Goal: Information Seeking & Learning: Learn about a topic

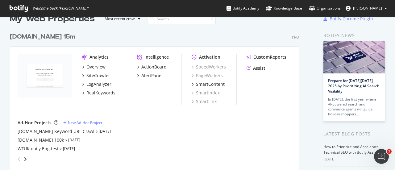
scroll to position [14, 0]
click at [49, 139] on div "[DOMAIN_NAME] 100k" at bounding box center [41, 140] width 46 height 6
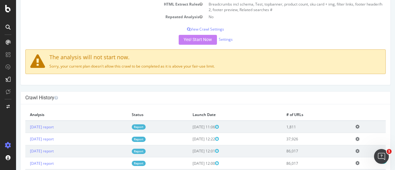
scroll to position [107, 0]
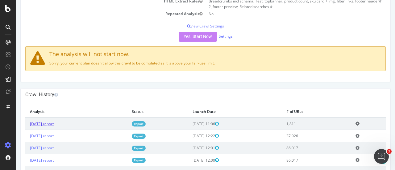
click at [54, 122] on link "[DATE] report" at bounding box center [42, 123] width 24 height 5
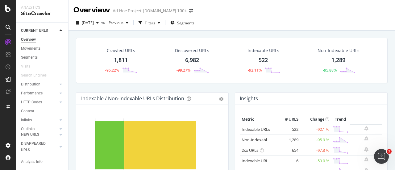
click at [122, 59] on div "1,811" at bounding box center [121, 60] width 14 height 8
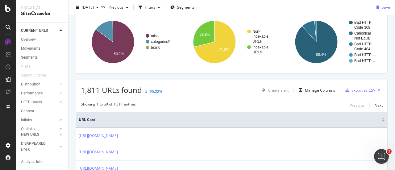
scroll to position [68, 0]
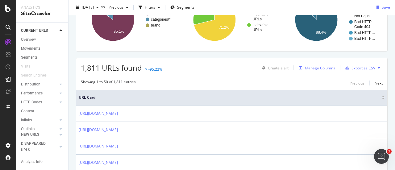
click at [312, 67] on div "Manage Columns" at bounding box center [320, 68] width 30 height 5
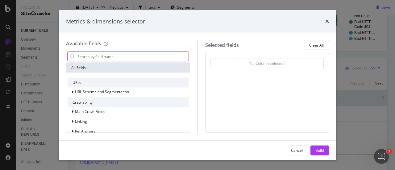
click at [154, 57] on input "modal" at bounding box center [133, 56] width 112 height 9
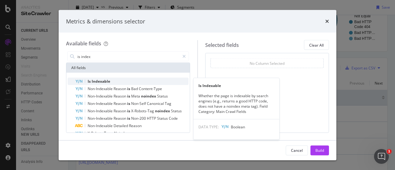
type input "is index"
click at [108, 80] on span "Indexable" at bounding box center [101, 81] width 19 height 5
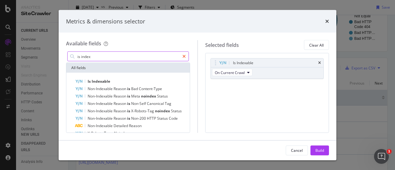
click at [182, 57] on div "modal" at bounding box center [184, 57] width 9 height 10
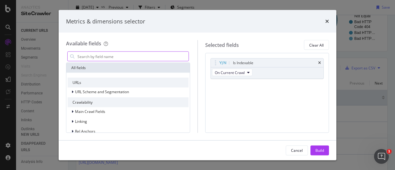
click at [155, 57] on input "modal" at bounding box center [133, 56] width 112 height 9
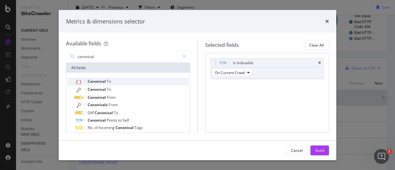
click at [113, 81] on div "Canonical To" at bounding box center [132, 82] width 114 height 8
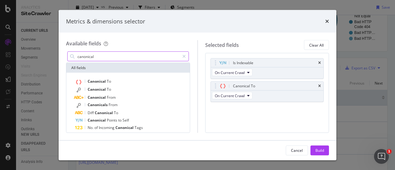
click at [128, 53] on input "canonical" at bounding box center [128, 56] width 103 height 9
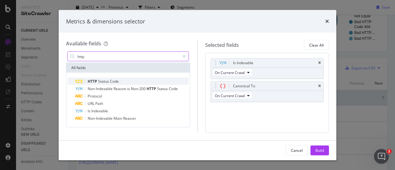
type input "http"
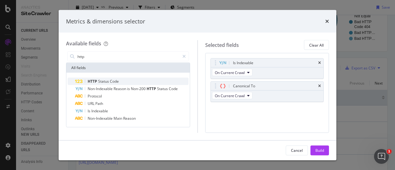
click at [113, 81] on span "Code" at bounding box center [114, 81] width 9 height 5
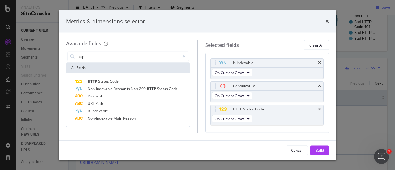
click at [196, 25] on div "Metrics & dimensions selector" at bounding box center [198, 21] width 278 height 23
click at [323, 153] on div "Build" at bounding box center [320, 150] width 9 height 5
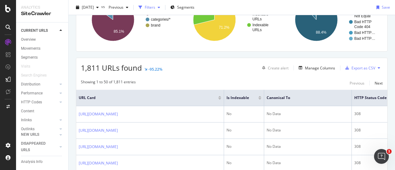
click at [163, 9] on div "button" at bounding box center [158, 8] width 7 height 4
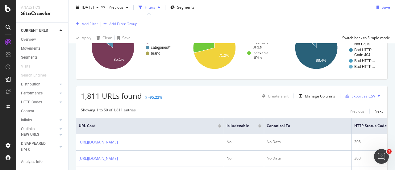
scroll to position [96, 0]
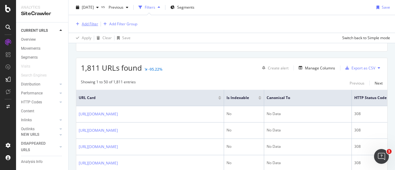
click at [88, 27] on div "Add Filter" at bounding box center [86, 24] width 25 height 7
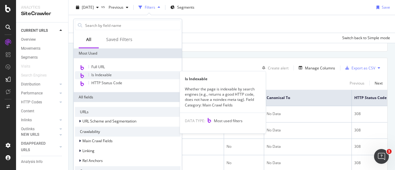
click at [104, 74] on span "Is Indexable" at bounding box center [101, 74] width 20 height 5
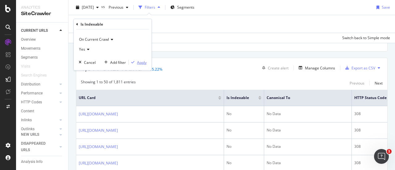
click at [144, 63] on div "Apply" at bounding box center [142, 62] width 10 height 5
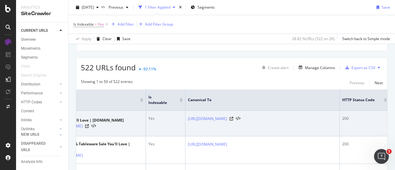
scroll to position [0, 60]
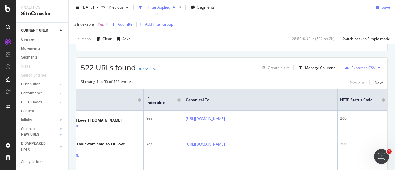
click at [127, 25] on div "Add Filter" at bounding box center [126, 24] width 16 height 5
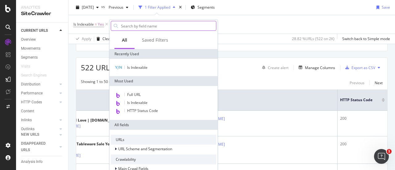
click at [129, 27] on input "text" at bounding box center [168, 25] width 96 height 9
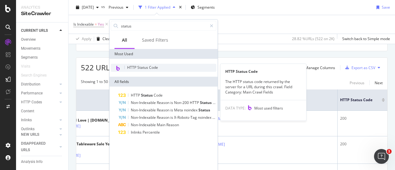
type input "status"
click at [148, 67] on span "HTTP Status Code" at bounding box center [142, 67] width 31 height 5
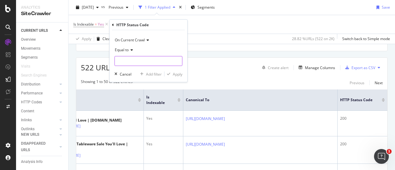
click at [143, 60] on input "number" at bounding box center [149, 61] width 68 height 10
type input "200"
click at [147, 68] on span "200" at bounding box center [140, 69] width 49 height 5
click at [175, 72] on div "Apply" at bounding box center [178, 73] width 10 height 5
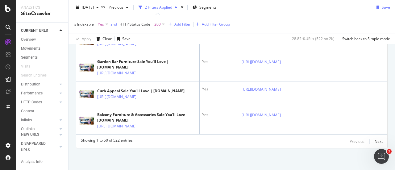
scroll to position [1562, 0]
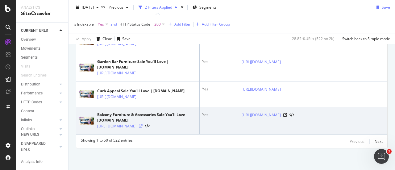
click at [143, 128] on icon at bounding box center [141, 127] width 4 height 4
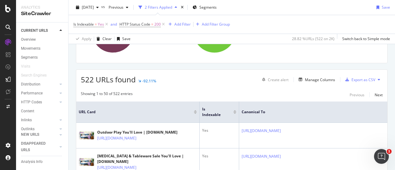
scroll to position [85, 0]
click at [358, 79] on div "Export as CSV" at bounding box center [364, 79] width 24 height 5
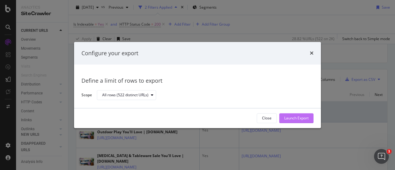
click at [302, 118] on div "Launch Export" at bounding box center [297, 118] width 24 height 5
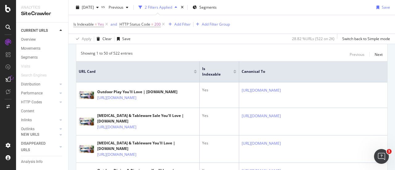
scroll to position [38, 0]
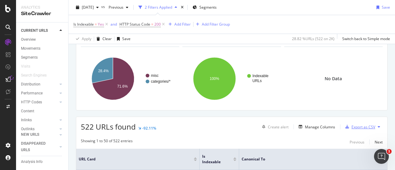
click at [352, 125] on div "Export as CSV" at bounding box center [364, 127] width 24 height 5
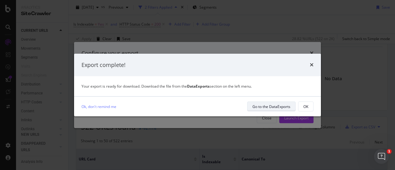
click at [281, 108] on div "Go to the DataExports" at bounding box center [272, 106] width 38 height 5
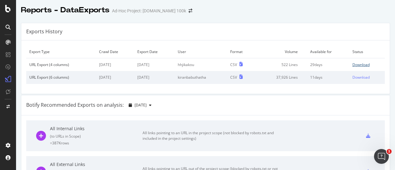
click at [353, 64] on div "Download" at bounding box center [361, 64] width 17 height 5
click at [216, 35] on div "Exports History" at bounding box center [205, 31] width 369 height 17
click at [7, 107] on icon at bounding box center [7, 107] width 3 height 4
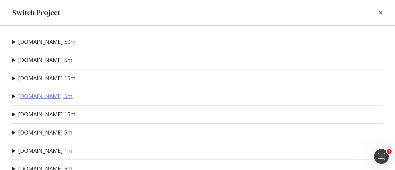
scroll to position [50, 0]
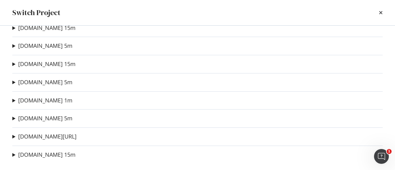
click at [15, 100] on summary "[DOMAIN_NAME] 1m" at bounding box center [42, 101] width 60 height 8
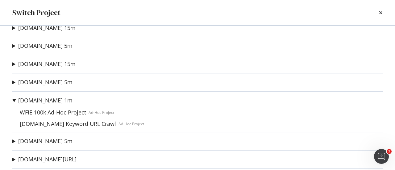
click at [45, 114] on link "WFIE 100k Ad-Hoc Project" at bounding box center [52, 112] width 71 height 6
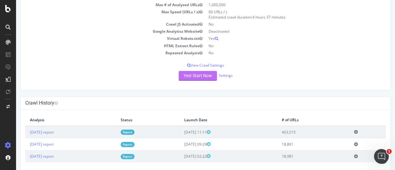
scroll to position [70, 0]
click at [54, 131] on link "[DATE] report" at bounding box center [42, 131] width 24 height 5
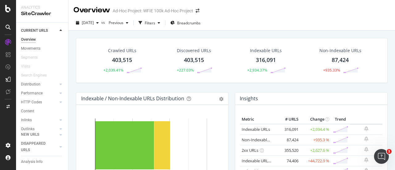
click at [116, 60] on div "403,515" at bounding box center [122, 60] width 20 height 8
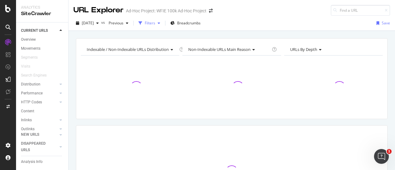
click at [155, 25] on div "Filters" at bounding box center [150, 22] width 11 height 5
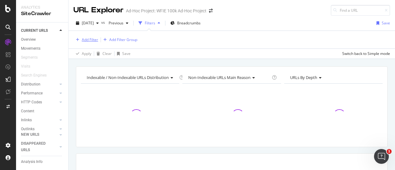
click at [88, 43] on div "Add Filter" at bounding box center [86, 39] width 25 height 7
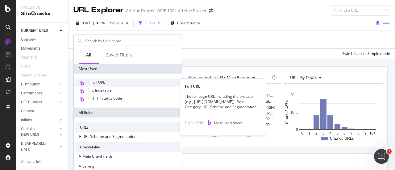
click at [102, 80] on span "Full URL" at bounding box center [98, 82] width 14 height 5
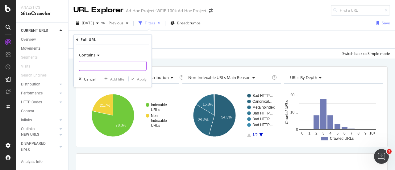
click at [106, 69] on input "text" at bounding box center [112, 66] width 67 height 10
type input "/cat/"
click at [144, 79] on div "Apply" at bounding box center [142, 78] width 10 height 5
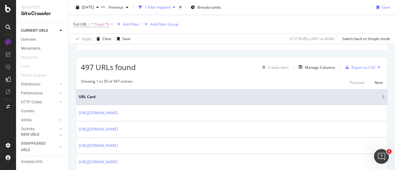
scroll to position [95, 0]
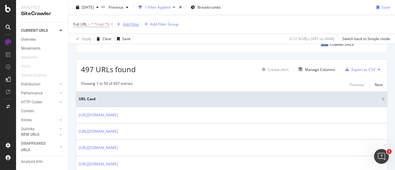
click at [135, 26] on div "Add Filter" at bounding box center [131, 24] width 16 height 5
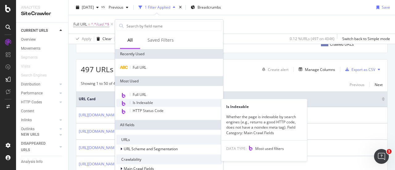
click at [146, 101] on span "Is Indexable" at bounding box center [143, 102] width 20 height 5
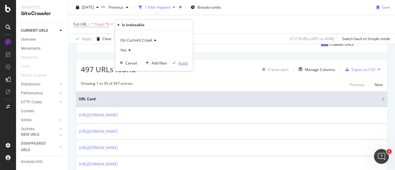
click at [181, 64] on div "Apply" at bounding box center [184, 62] width 10 height 5
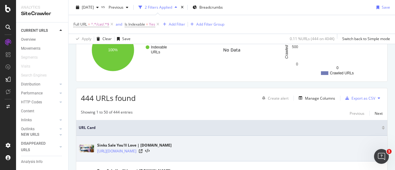
scroll to position [59, 0]
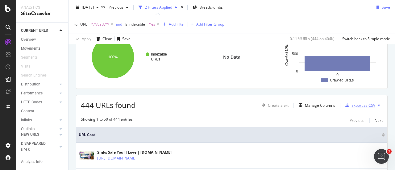
click at [357, 106] on div "Export as CSV" at bounding box center [364, 105] width 24 height 5
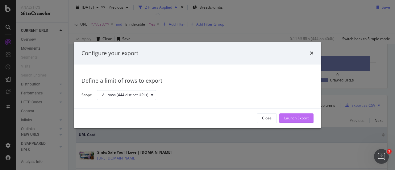
click at [294, 118] on div "Launch Export" at bounding box center [297, 118] width 24 height 5
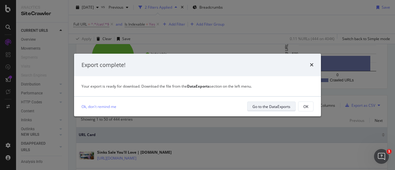
click at [281, 105] on div "Go to the DataExports" at bounding box center [272, 106] width 38 height 5
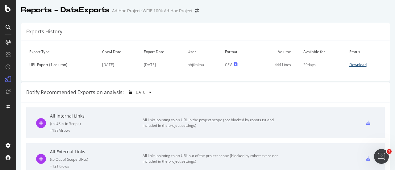
click at [352, 65] on div "Download" at bounding box center [358, 64] width 17 height 5
click at [7, 107] on icon at bounding box center [7, 107] width 3 height 4
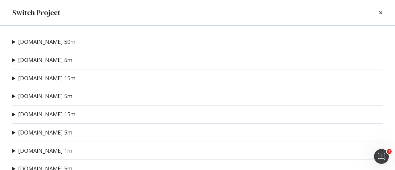
click at [13, 42] on summary "[DOMAIN_NAME] 50m" at bounding box center [43, 42] width 63 height 8
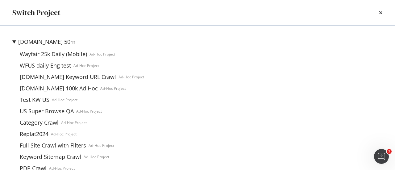
click at [51, 89] on link "[DOMAIN_NAME] 100k Ad Hoc" at bounding box center [58, 88] width 83 height 6
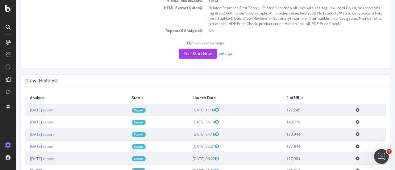
scroll to position [117, 0]
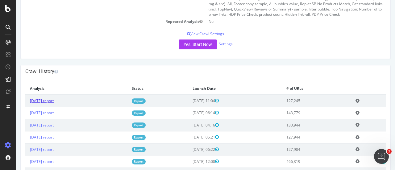
click at [53, 100] on link "[DATE] report" at bounding box center [42, 100] width 24 height 5
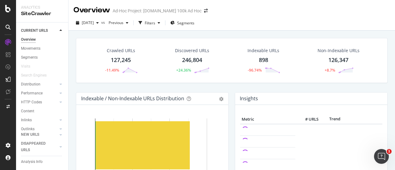
click at [120, 59] on div "127,245" at bounding box center [121, 60] width 20 height 8
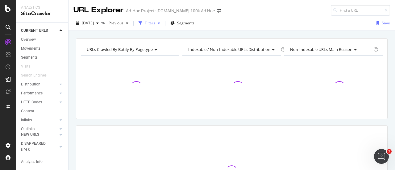
click at [163, 23] on div "button" at bounding box center [158, 23] width 7 height 4
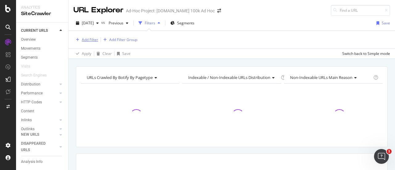
click at [91, 40] on div "Add Filter" at bounding box center [90, 39] width 16 height 5
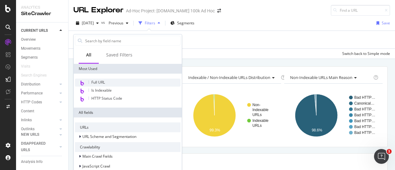
click at [99, 84] on span "Full URL" at bounding box center [98, 82] width 14 height 5
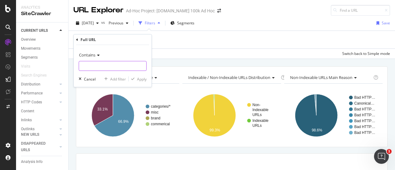
click at [106, 66] on input "text" at bounding box center [112, 66] width 67 height 10
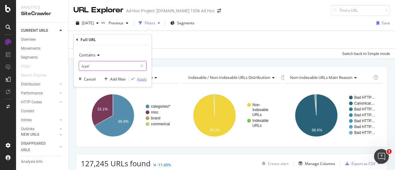
type input "/cat/"
click at [141, 78] on div "Apply" at bounding box center [142, 78] width 10 height 5
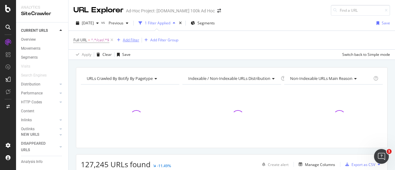
click at [133, 39] on div "Add Filter" at bounding box center [131, 39] width 16 height 5
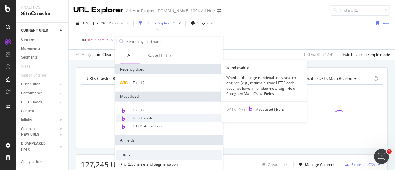
click at [144, 118] on span "Is Indexable" at bounding box center [143, 118] width 20 height 5
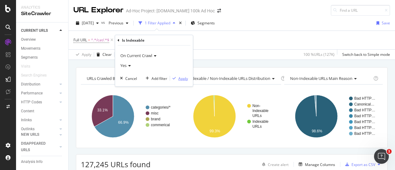
click at [184, 76] on div "Apply" at bounding box center [184, 78] width 10 height 5
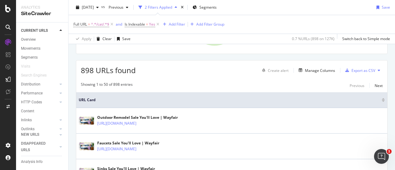
scroll to position [95, 0]
click at [159, 26] on icon at bounding box center [157, 24] width 5 height 6
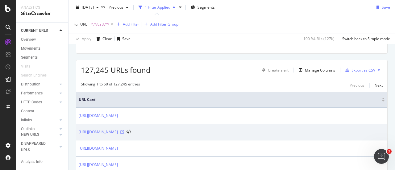
click at [124, 131] on icon at bounding box center [122, 132] width 4 height 4
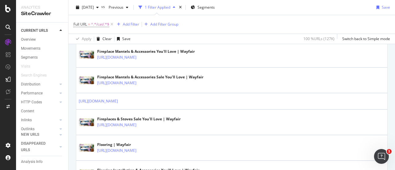
scroll to position [1260, 0]
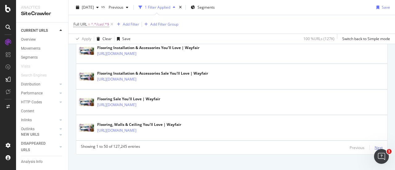
click at [375, 145] on div "Next" at bounding box center [379, 147] width 8 height 5
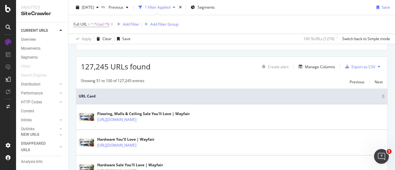
scroll to position [1186, 0]
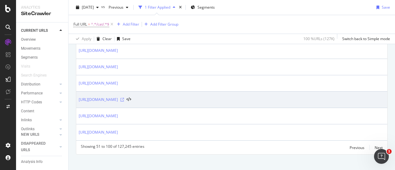
click at [124, 98] on icon at bounding box center [122, 100] width 4 height 4
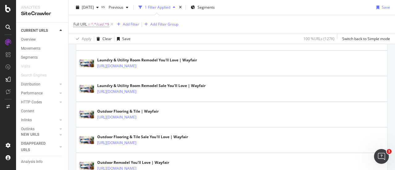
scroll to position [552, 0]
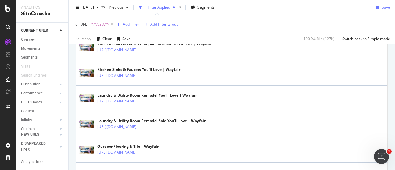
click at [129, 23] on div "Add Filter" at bounding box center [131, 24] width 16 height 5
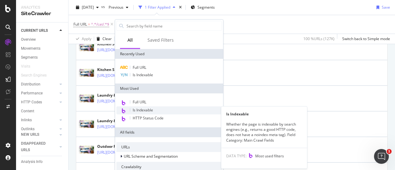
click at [140, 111] on span "Is Indexable" at bounding box center [143, 110] width 20 height 5
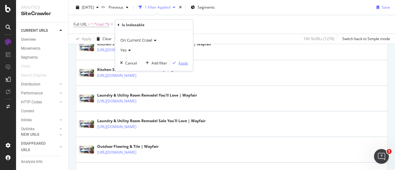
click at [182, 64] on div "Apply" at bounding box center [184, 62] width 10 height 5
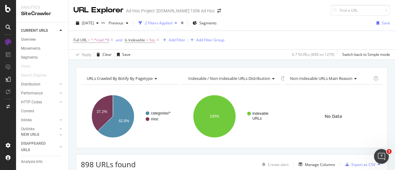
scroll to position [50, 0]
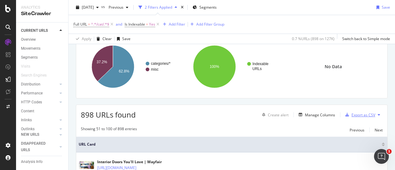
click at [352, 114] on div "Export as CSV" at bounding box center [364, 114] width 24 height 5
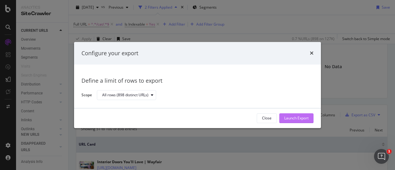
click at [298, 118] on div "Launch Export" at bounding box center [297, 118] width 24 height 5
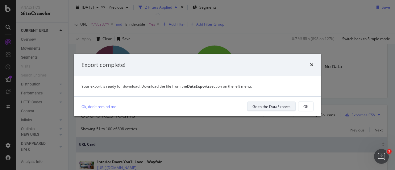
click at [263, 106] on div "Go to the DataExports" at bounding box center [272, 106] width 38 height 5
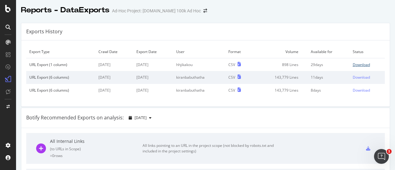
click at [354, 64] on div "Download" at bounding box center [361, 64] width 17 height 5
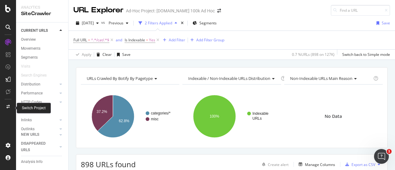
click at [7, 105] on icon at bounding box center [7, 107] width 3 height 4
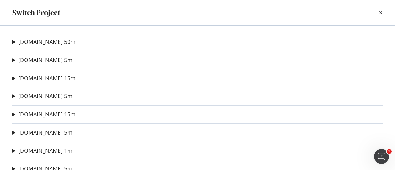
click at [13, 115] on summary "[DOMAIN_NAME] 15m" at bounding box center [43, 115] width 63 height 8
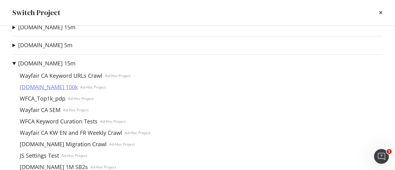
scroll to position [51, 0]
click at [49, 87] on link "[DOMAIN_NAME] 100k" at bounding box center [48, 87] width 63 height 6
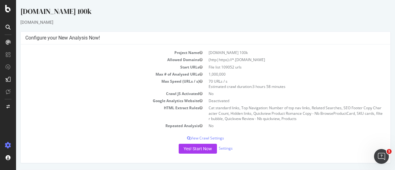
scroll to position [78, 0]
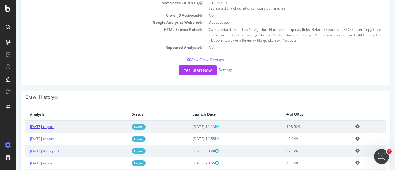
click at [54, 126] on link "[DATE] report" at bounding box center [42, 126] width 24 height 5
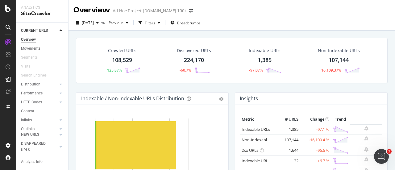
click at [120, 58] on div "108,529" at bounding box center [122, 60] width 20 height 8
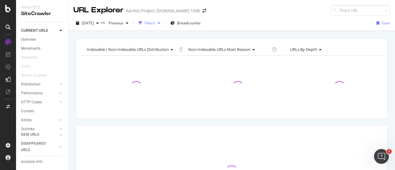
click at [155, 24] on div "Filters" at bounding box center [150, 22] width 11 height 5
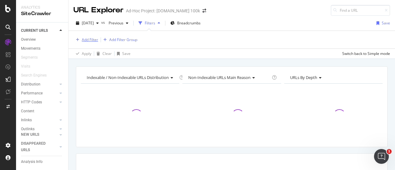
click at [90, 40] on div "Add Filter" at bounding box center [90, 39] width 16 height 5
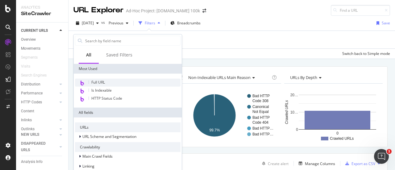
click at [103, 84] on span "Full URL" at bounding box center [98, 82] width 14 height 5
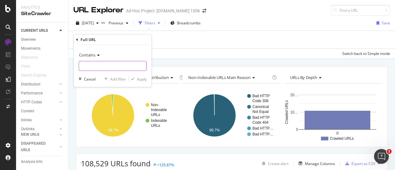
click at [110, 63] on input "text" at bounding box center [112, 66] width 67 height 10
type input "/cat/"
click at [142, 78] on div "Apply" at bounding box center [142, 78] width 10 height 5
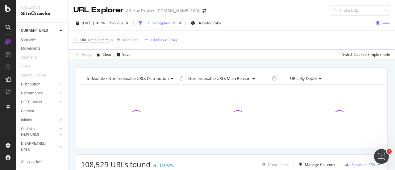
click at [137, 40] on div "Add Filter" at bounding box center [131, 39] width 16 height 5
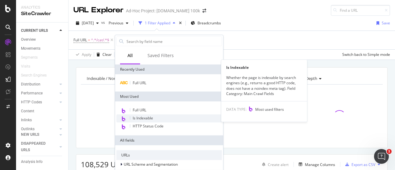
click at [142, 118] on span "Is Indexable" at bounding box center [143, 118] width 20 height 5
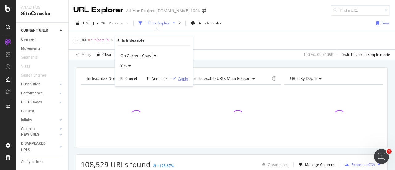
click at [182, 79] on div "Apply" at bounding box center [184, 78] width 10 height 5
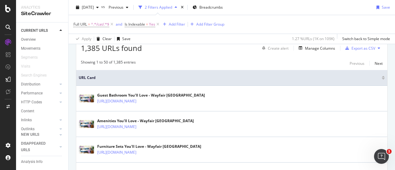
scroll to position [117, 0]
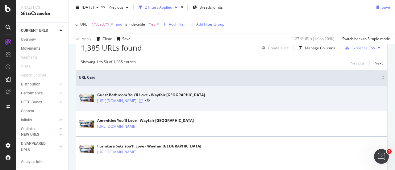
click at [143, 100] on icon at bounding box center [141, 101] width 4 height 4
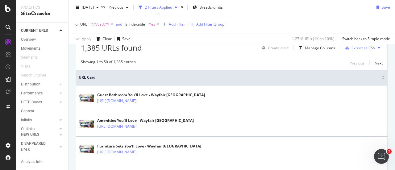
click at [358, 47] on div "Export as CSV" at bounding box center [364, 47] width 24 height 5
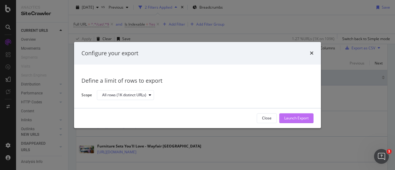
click at [301, 117] on div "Launch Export" at bounding box center [297, 118] width 24 height 5
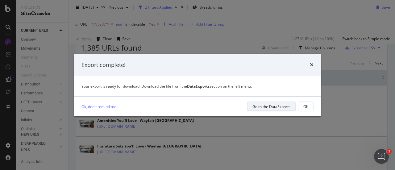
click at [264, 105] on div "Go to the DataExports" at bounding box center [272, 106] width 38 height 5
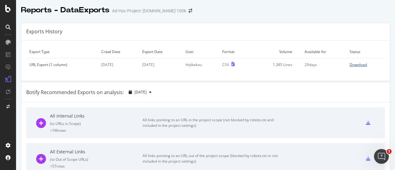
click at [352, 63] on div "Download" at bounding box center [358, 64] width 17 height 5
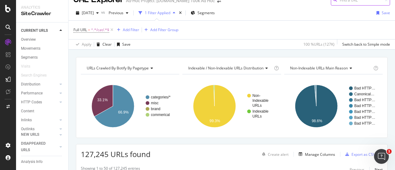
scroll to position [11, 0]
click at [96, 30] on span "^.*/cat/.*$" at bounding box center [100, 29] width 18 height 9
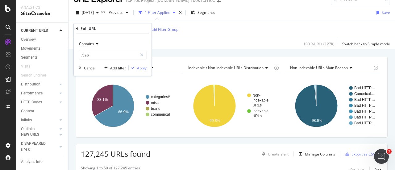
click at [95, 43] on icon at bounding box center [96, 44] width 4 height 4
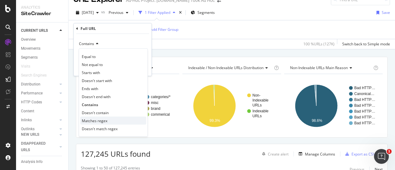
click at [99, 119] on span "Matches regex" at bounding box center [95, 120] width 26 height 5
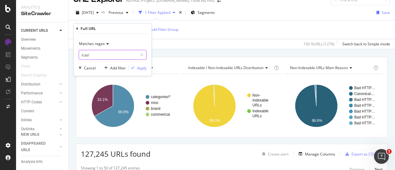
click at [101, 57] on input "/cat/" at bounding box center [108, 55] width 58 height 10
type input "."
click at [113, 56] on input "text" at bounding box center [112, 55] width 67 height 10
paste input "\~[a-zA-Z].*\+[a-zA-Z].*\.html$"
type input "\~[a-zA-Z].*\+[a-zA-Z].*\.html"
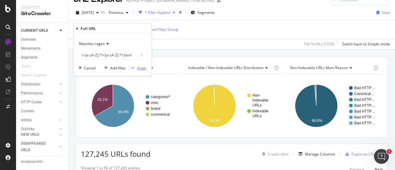
click at [140, 67] on div "Apply" at bounding box center [142, 67] width 10 height 5
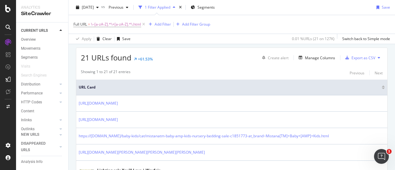
scroll to position [108, 0]
click at [111, 25] on span "\~[a-zA-Z].*\+[a-zA-Z].*\.html" at bounding box center [116, 24] width 50 height 9
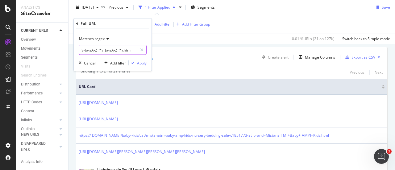
click at [110, 47] on input "\~[a-zA-Z].*\+[a-zA-Z].*\.html" at bounding box center [108, 50] width 58 height 10
click at [173, 58] on div "21 URLs found +61.53% Create alert Manage Columns Export as CSV" at bounding box center [231, 54] width 311 height 15
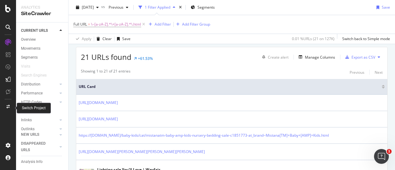
click at [8, 110] on div at bounding box center [8, 107] width 15 height 10
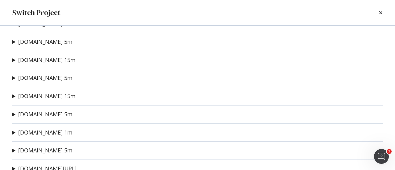
scroll to position [0, 0]
click at [42, 40] on link "[DOMAIN_NAME] 50m" at bounding box center [46, 42] width 57 height 6
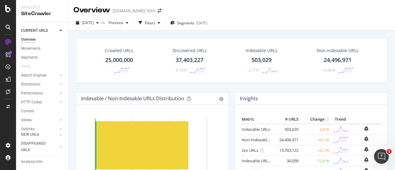
click at [114, 57] on div "25,000,000" at bounding box center [119, 60] width 28 height 8
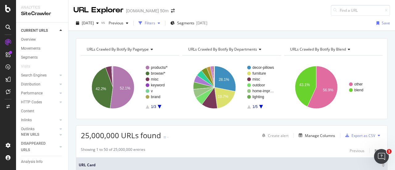
click at [163, 24] on div "button" at bounding box center [158, 23] width 7 height 4
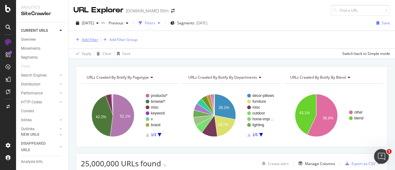
click at [88, 39] on div "Add Filter" at bounding box center [90, 39] width 16 height 5
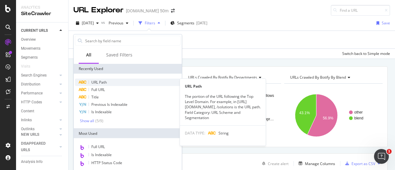
click at [104, 83] on span "URL Path" at bounding box center [98, 82] width 15 height 5
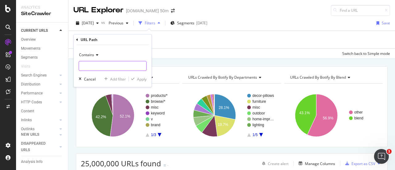
click at [111, 69] on input "text" at bounding box center [112, 66] width 67 height 10
paste input "\~[a-zA-Z].*\+[a-zA-Z].*\.html"
type input "\~[a-zA-Z].*\+[a-zA-Z].*\.html"
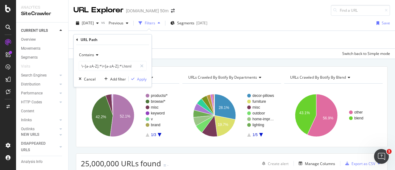
click at [147, 78] on div "Contains \~[a-zA-Z].*\+[a-zA-Z].*\.html Cancel Add filter Apply" at bounding box center [113, 66] width 78 height 42
click at [142, 79] on div "Apply" at bounding box center [142, 78] width 10 height 5
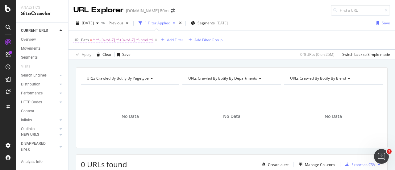
click at [136, 38] on span "^.*\~[a-zA-Z].*\+[a-zA-Z].*\.html.*$" at bounding box center [123, 40] width 61 height 9
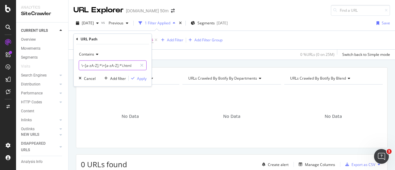
click at [114, 67] on input "\~[a-zA-Z].*\+[a-zA-Z].*\.html" at bounding box center [108, 66] width 58 height 10
paste input "~Le+Prise"
type input "~Le+Prise.html"
click at [142, 78] on div "Apply" at bounding box center [142, 78] width 10 height 5
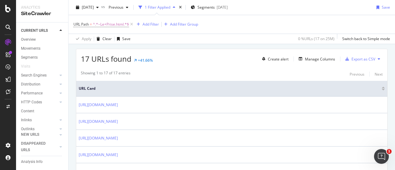
scroll to position [106, 0]
click at [313, 57] on div "Manage Columns" at bounding box center [320, 58] width 30 height 5
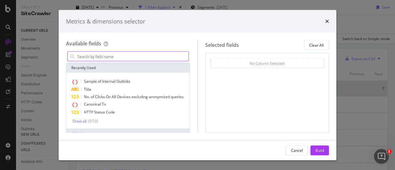
click at [123, 54] on input "modal" at bounding box center [133, 56] width 112 height 9
type input "p"
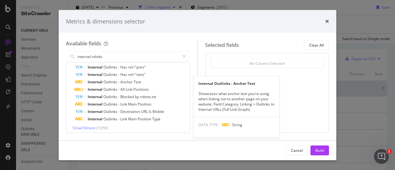
scroll to position [32, 0]
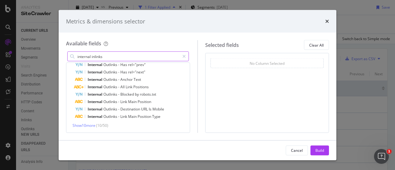
click at [107, 55] on input "internal inlinks" at bounding box center [128, 56] width 103 height 9
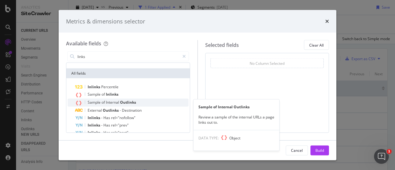
scroll to position [30, 0]
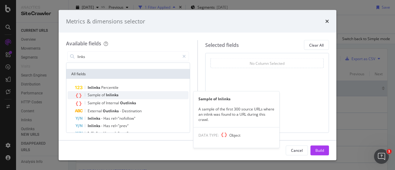
type input "links"
click at [113, 94] on span "Inlinks" at bounding box center [112, 94] width 13 height 5
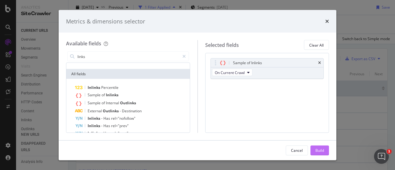
click at [320, 150] on div "Build" at bounding box center [320, 150] width 9 height 5
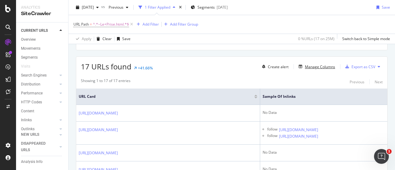
scroll to position [131, 0]
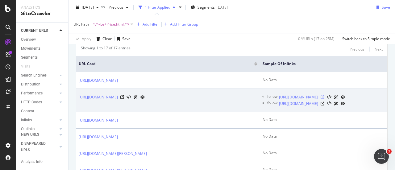
click at [325, 99] on icon at bounding box center [323, 97] width 4 height 4
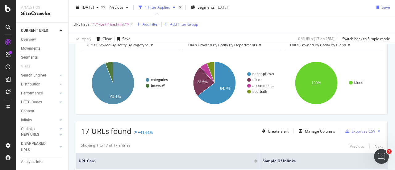
scroll to position [69, 0]
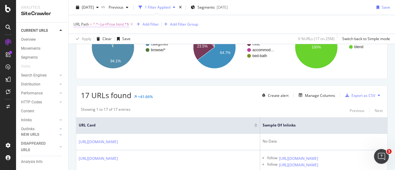
click at [109, 24] on span "^.*~Le+Prise.html.*$" at bounding box center [111, 24] width 36 height 9
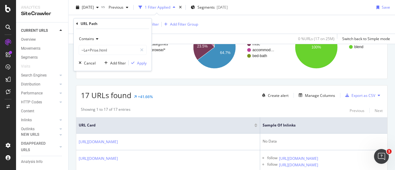
click at [97, 36] on div "Contains" at bounding box center [113, 39] width 68 height 10
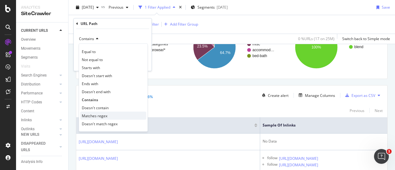
click at [103, 116] on span "Matches regex" at bounding box center [95, 115] width 26 height 5
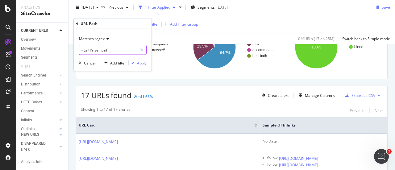
click at [115, 47] on input "~Le+Prise.html" at bounding box center [108, 50] width 58 height 10
click at [123, 52] on input "text" at bounding box center [112, 50] width 67 height 10
paste input "\~[a-zA-Z].*\+[a-zA-Z].*\.html$"
type input "\~[a-zA-Z].*\+[a-zA-Z].*\.html$"
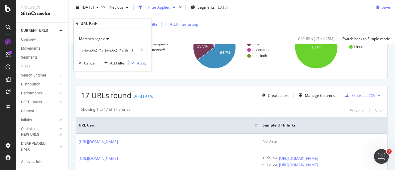
click at [142, 65] on div "Apply" at bounding box center [142, 62] width 10 height 5
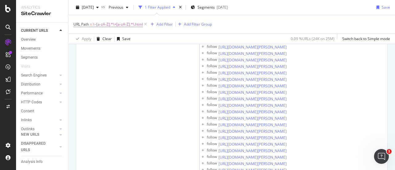
scroll to position [704, 0]
